Goal: Find specific page/section: Find specific page/section

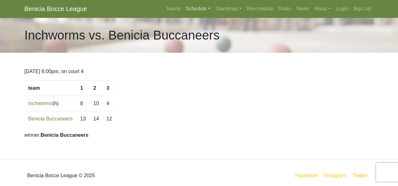
click at [201, 10] on link "Schedule" at bounding box center [198, 9] width 30 height 13
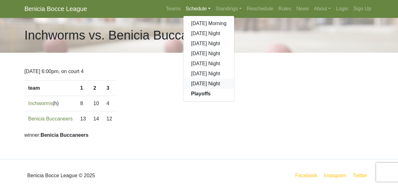
click at [210, 86] on link "[DATE] Night" at bounding box center [208, 84] width 51 height 10
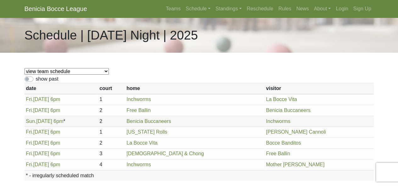
click at [69, 70] on select "view team schedule Benicia Buccaneers La Bocce Vita Free Ballin Inchworms Rolli…" at bounding box center [67, 71] width 84 height 7
select select "1865"
click at [25, 68] on select "view team schedule Benicia Buccaneers La Bocce Vita Free Ballin Inchworms Rolli…" at bounding box center [67, 71] width 84 height 7
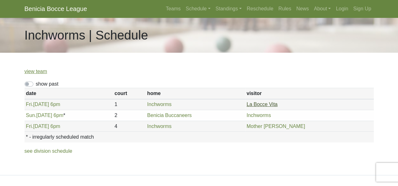
click at [277, 105] on link "La Bocce Vita" at bounding box center [261, 104] width 31 height 5
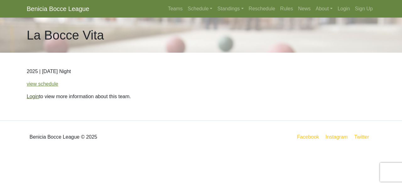
click at [33, 98] on link "Login" at bounding box center [33, 96] width 12 height 5
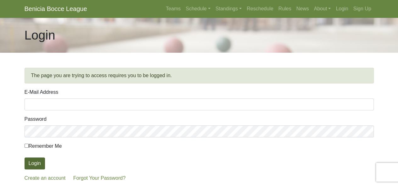
type input "[EMAIL_ADDRESS][DOMAIN_NAME]"
click at [41, 161] on button "Login" at bounding box center [35, 164] width 20 height 12
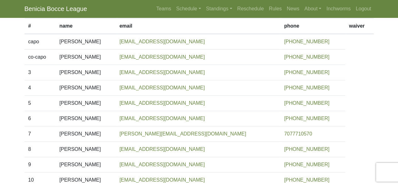
scroll to position [31, 0]
